Goal: Complete application form: Complete application form

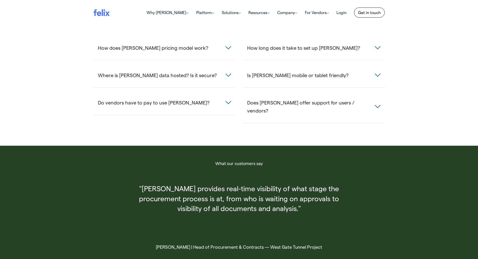
scroll to position [315, 0]
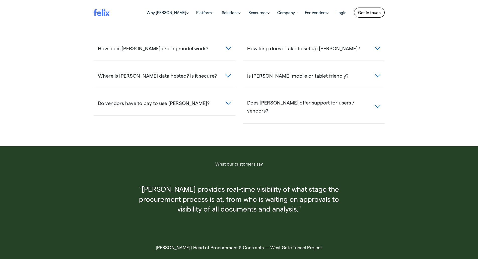
click at [377, 95] on button "Does [PERSON_NAME] offer support for users / vendors?" at bounding box center [314, 106] width 142 height 23
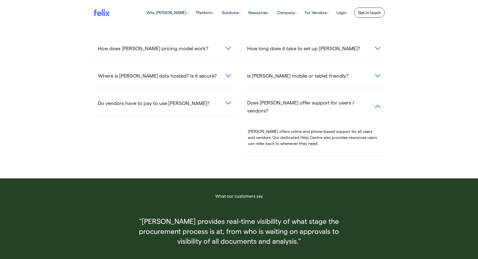
click at [377, 95] on button "Does [PERSON_NAME] offer support for users / vendors?" at bounding box center [314, 106] width 142 height 23
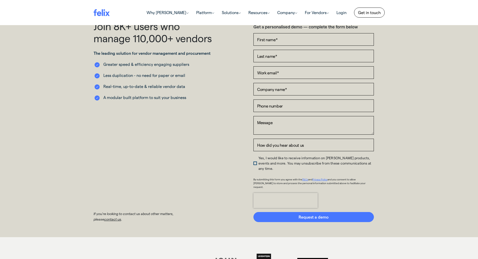
scroll to position [0, 0]
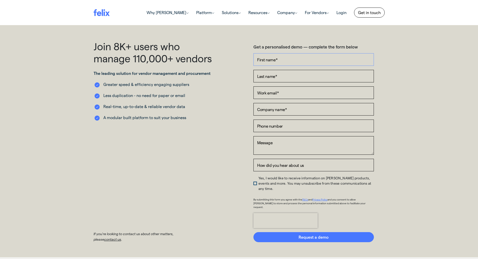
click at [278, 60] on input "First name *" at bounding box center [313, 59] width 120 height 13
type input "[PERSON_NAME]"
click at [279, 78] on input "Last name *" at bounding box center [313, 76] width 120 height 13
type input "[PERSON_NAME]"
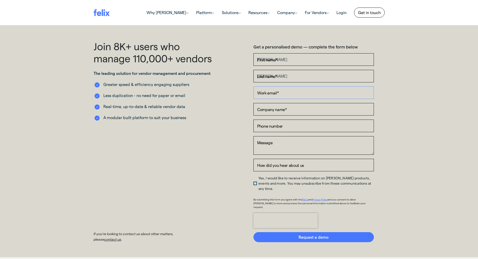
click at [274, 94] on input "Work email *" at bounding box center [313, 92] width 120 height 13
type input "[EMAIL_ADDRESS][DOMAIN_NAME]"
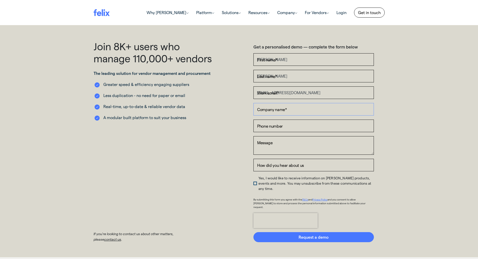
click at [285, 112] on input "Company name *" at bounding box center [313, 109] width 120 height 13
type input "NSW Health"
click at [290, 126] on input "Phone number" at bounding box center [313, 125] width 120 height 13
type input "0433205285"
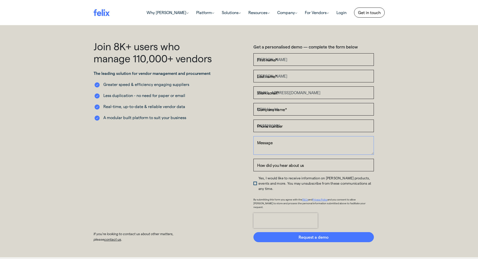
click at [302, 147] on textarea "Message" at bounding box center [313, 145] width 120 height 19
type textarea "Please call me or provide your customer service phone number as I would like to…"
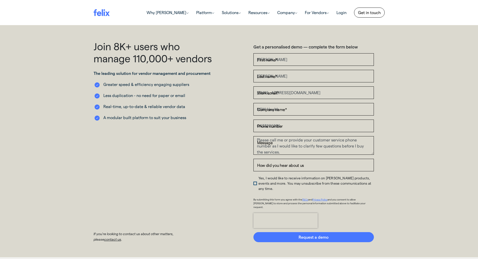
click at [253, 181] on div "Get a personalised demo — complete the form below First name * [PERSON_NAME] La…" at bounding box center [313, 141] width 149 height 202
click at [258, 181] on span "Yes, I would like to receive information on [PERSON_NAME] products, events and …" at bounding box center [314, 183] width 113 height 15
click at [253, 176] on input "Yes, I would like to receive information on [PERSON_NAME] products, events and …" at bounding box center [253, 176] width 0 height 0
click at [283, 166] on input "How did you hear about us" at bounding box center [313, 165] width 120 height 13
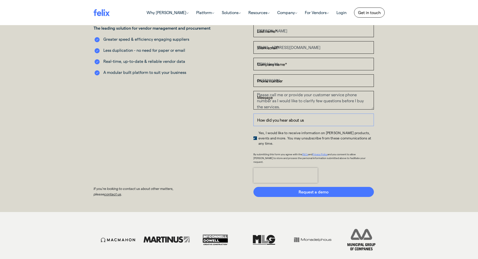
scroll to position [0, 0]
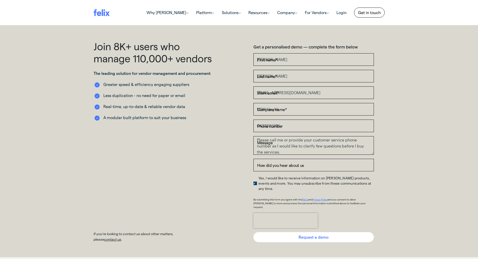
click at [317, 232] on input "Request a demo" at bounding box center [313, 237] width 120 height 10
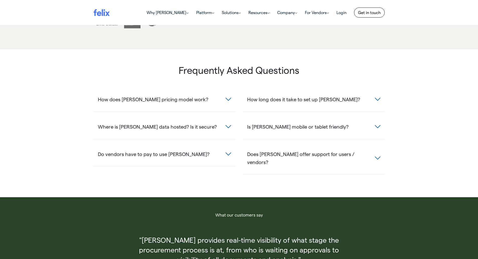
scroll to position [176, 0]
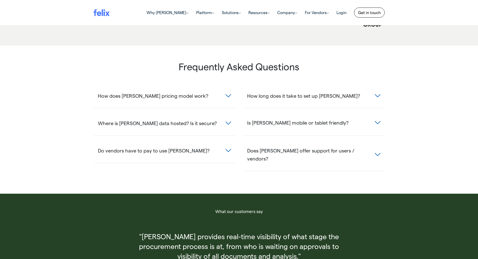
click at [373, 124] on button "Is [PERSON_NAME] mobile or tablet friendly?" at bounding box center [314, 122] width 142 height 15
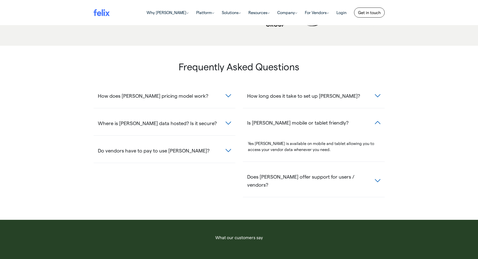
click at [377, 121] on button "Is [PERSON_NAME] mobile or tablet friendly?" at bounding box center [314, 122] width 142 height 15
